Goal: Information Seeking & Learning: Learn about a topic

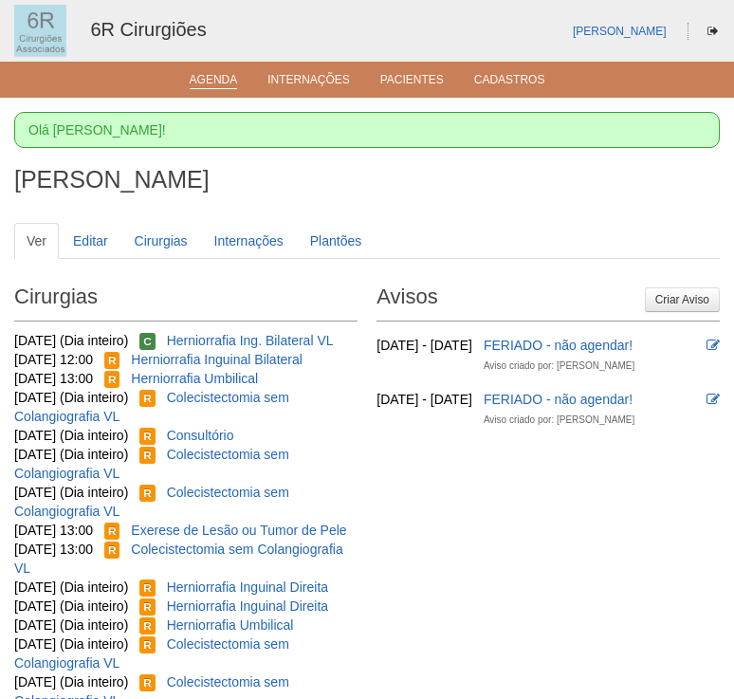
click at [224, 83] on link "Agenda" at bounding box center [214, 81] width 48 height 16
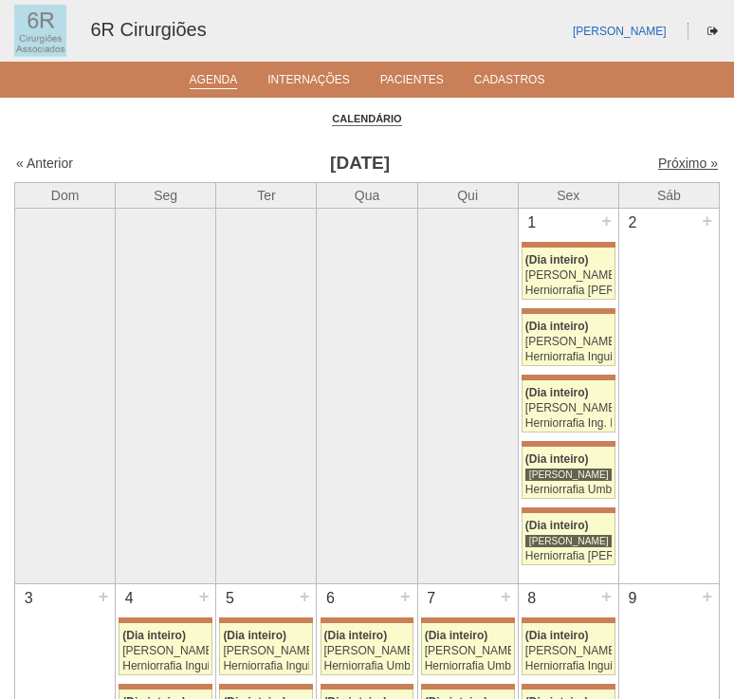
click at [684, 169] on link "Próximo »" at bounding box center [688, 162] width 60 height 15
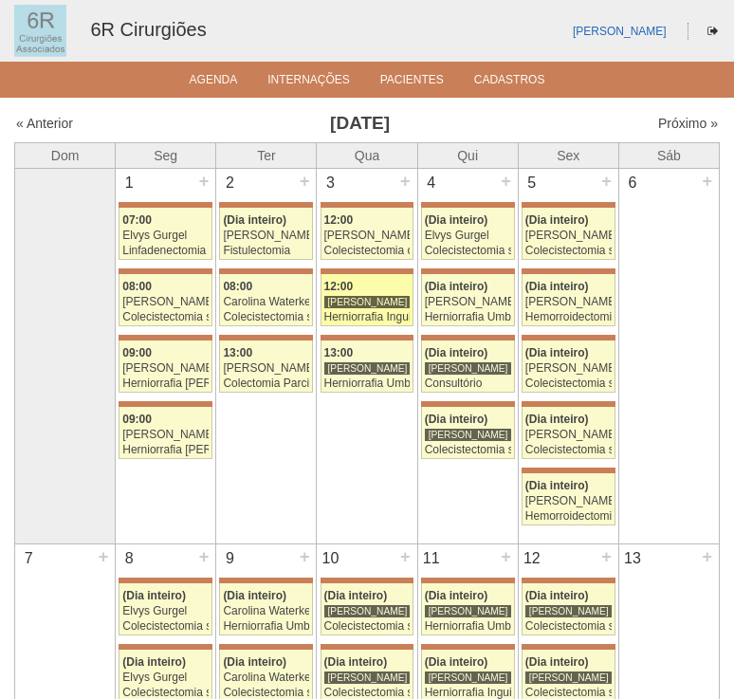
click at [391, 295] on div "[PERSON_NAME]" at bounding box center [367, 302] width 87 height 14
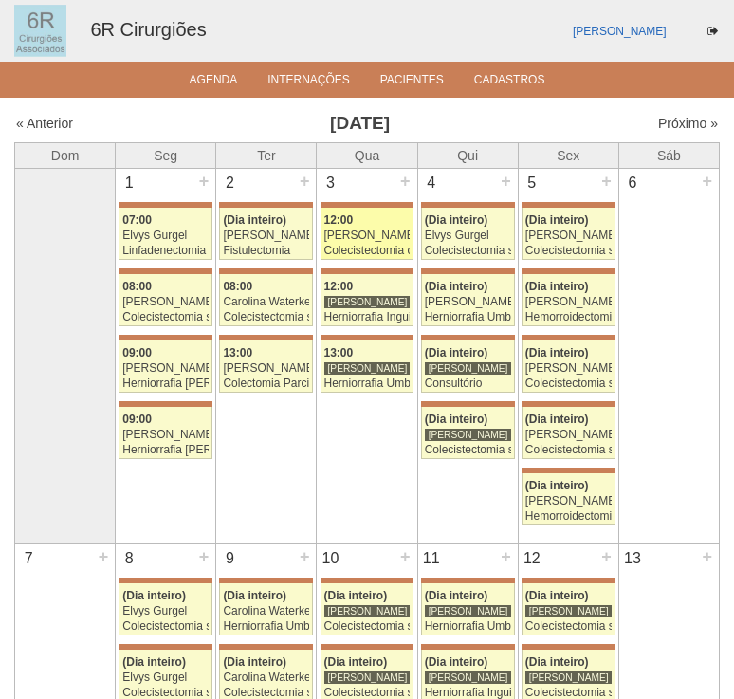
click at [390, 238] on div "Murilo Rocha" at bounding box center [367, 235] width 86 height 12
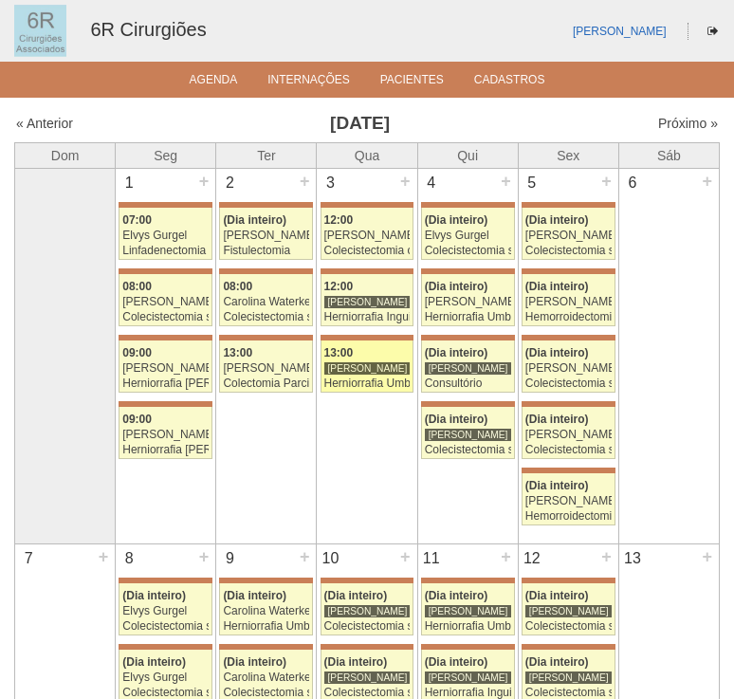
click at [361, 380] on div "Herniorrafia Umbilical" at bounding box center [367, 383] width 86 height 12
